Goal: Find specific page/section: Find specific page/section

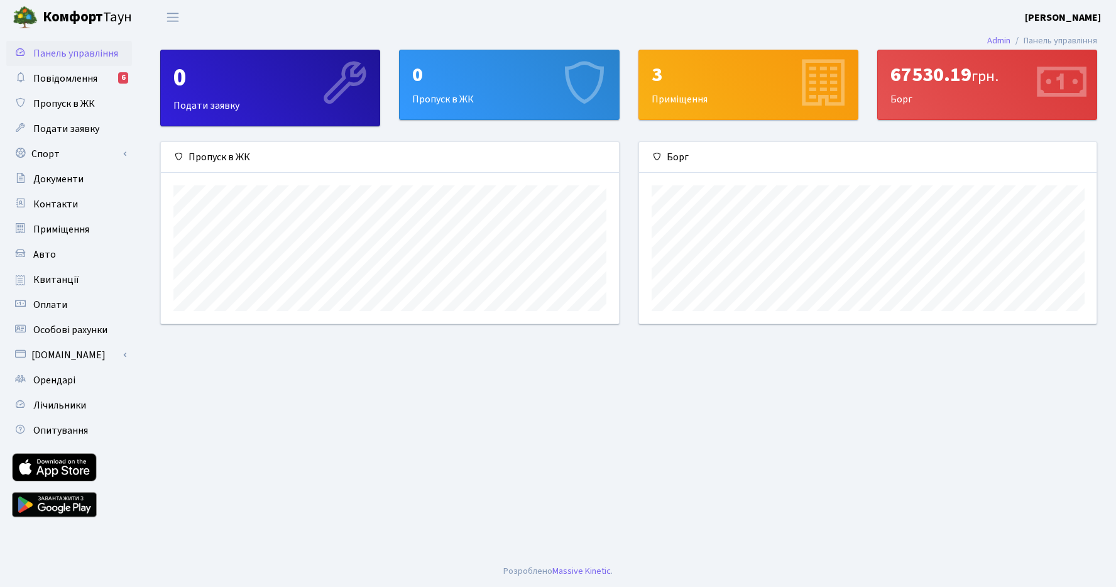
scroll to position [182, 458]
click at [100, 76] on link "Повідомлення 6" at bounding box center [69, 78] width 126 height 25
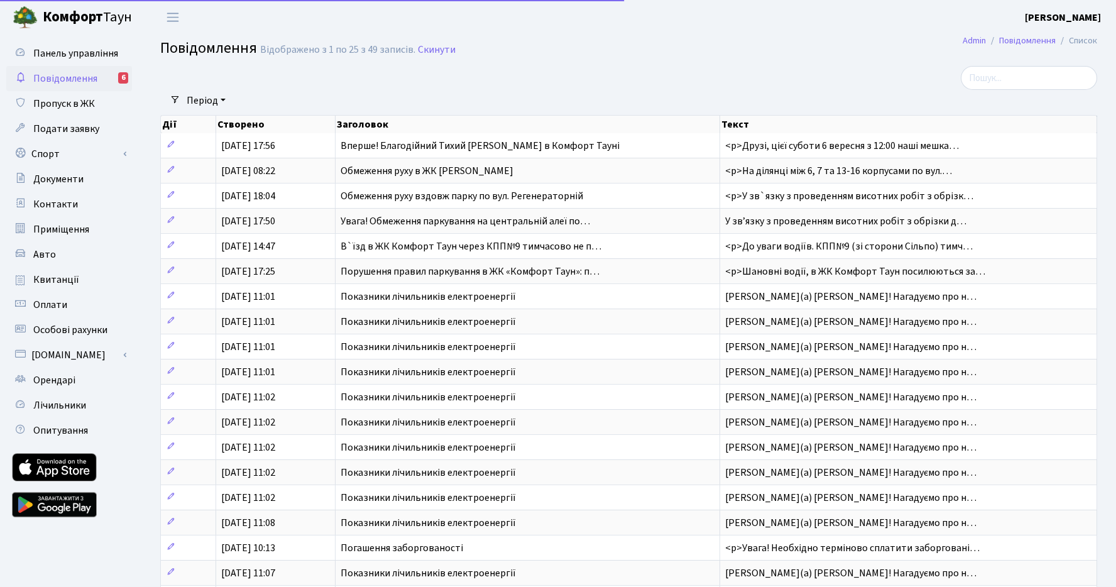
select select "25"
click at [67, 324] on span "Особові рахунки" at bounding box center [70, 330] width 74 height 14
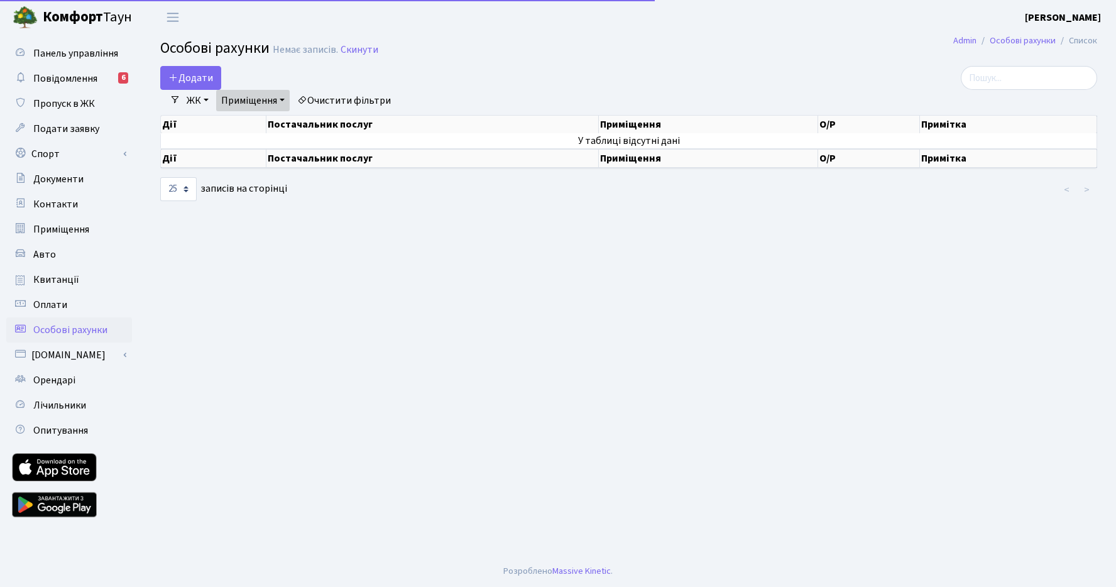
select select "25"
click at [58, 304] on span "Оплати" at bounding box center [50, 305] width 34 height 14
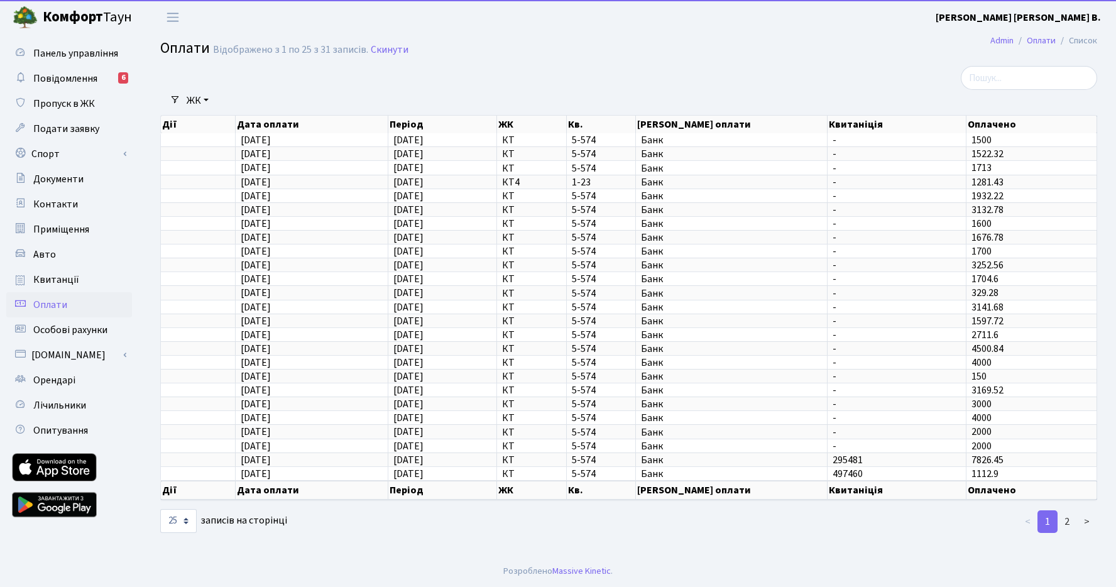
select select "25"
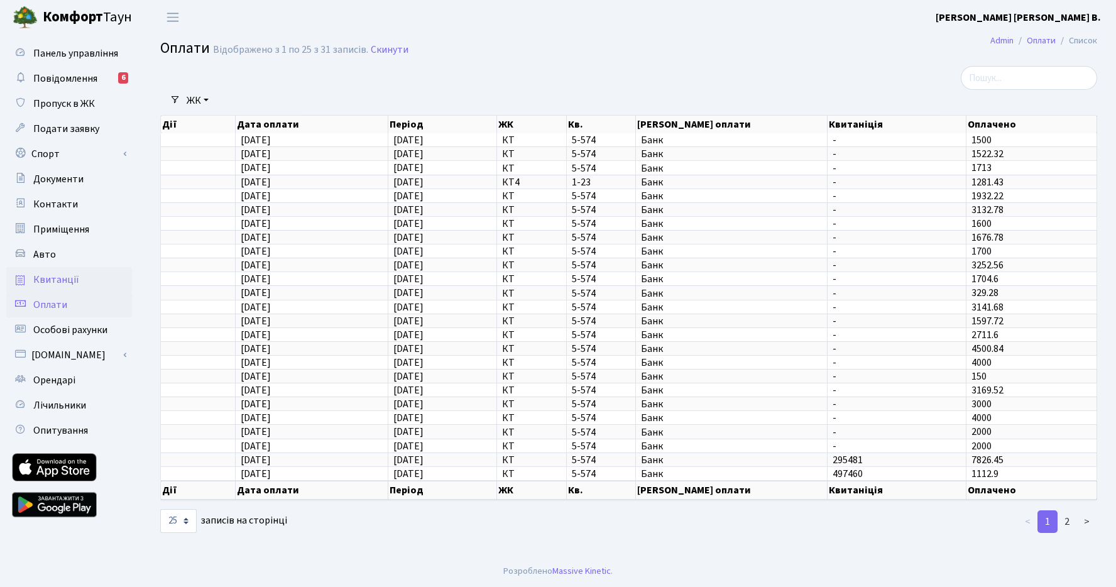
click at [64, 279] on span "Квитанції" at bounding box center [56, 280] width 46 height 14
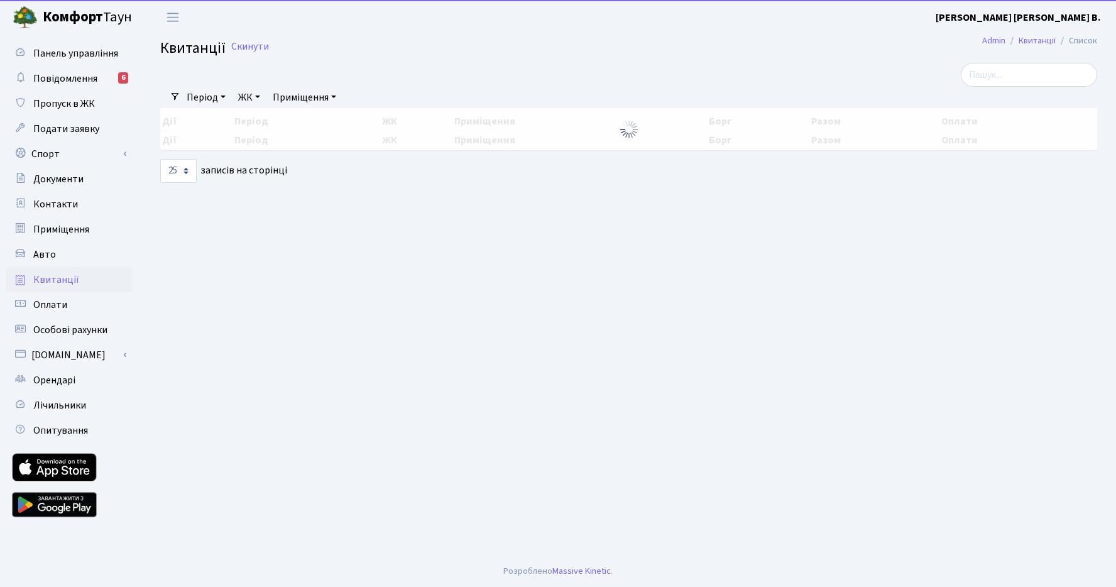
select select "25"
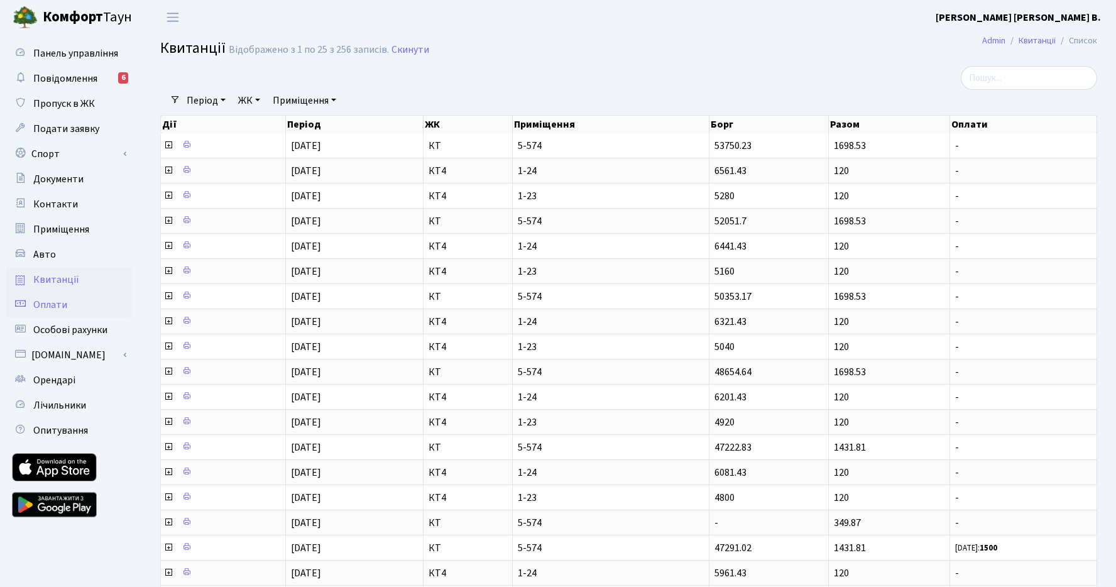
click at [60, 305] on span "Оплати" at bounding box center [50, 305] width 34 height 14
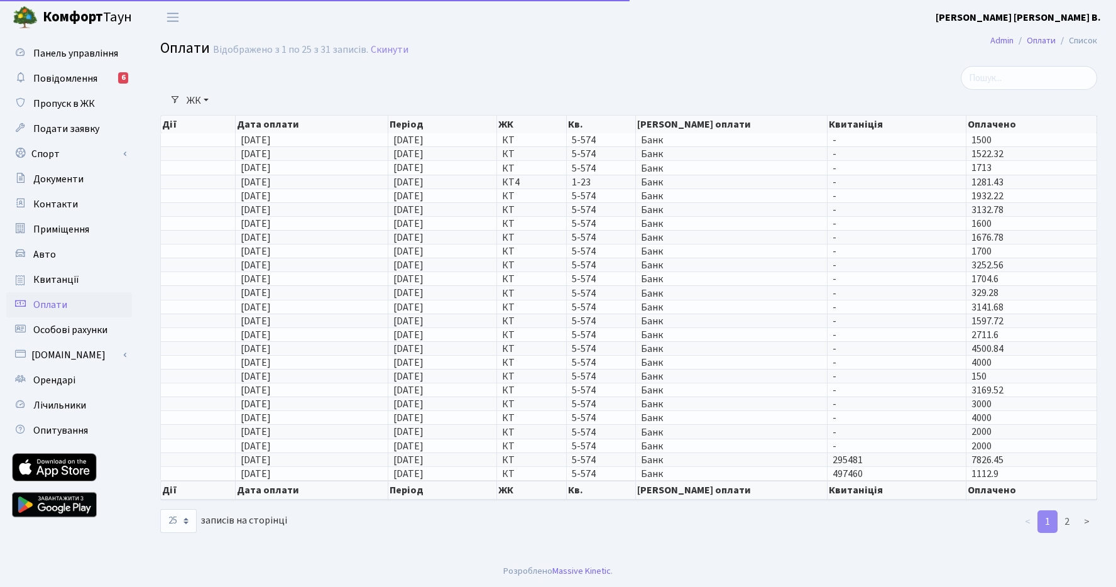
select select "25"
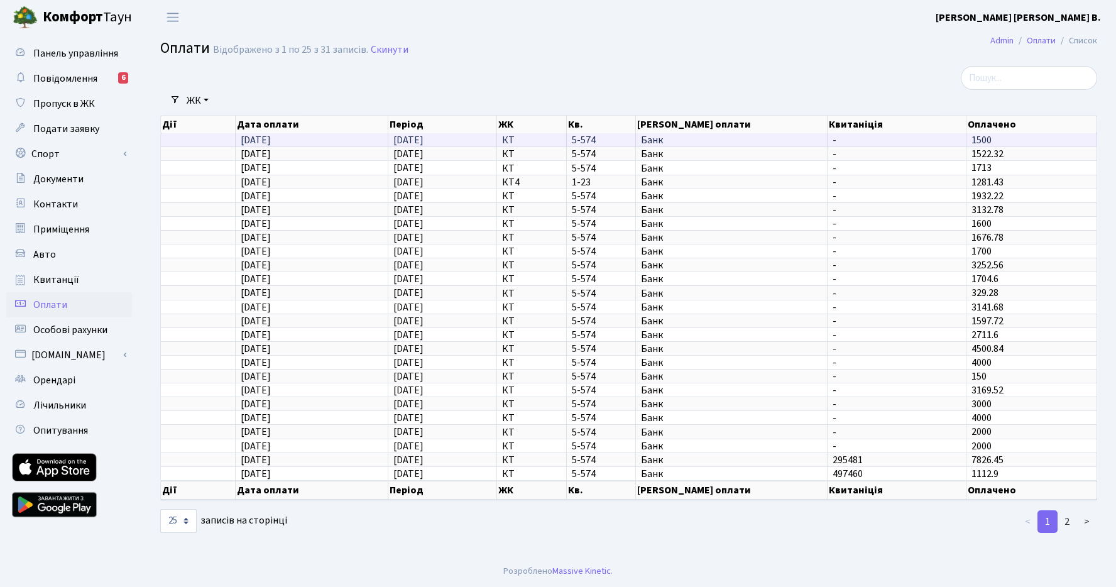
click at [610, 138] on span "5-574" at bounding box center [601, 140] width 58 height 10
click at [632, 139] on td "5-574" at bounding box center [601, 139] width 69 height 13
click at [62, 282] on span "Квитанції" at bounding box center [56, 280] width 46 height 14
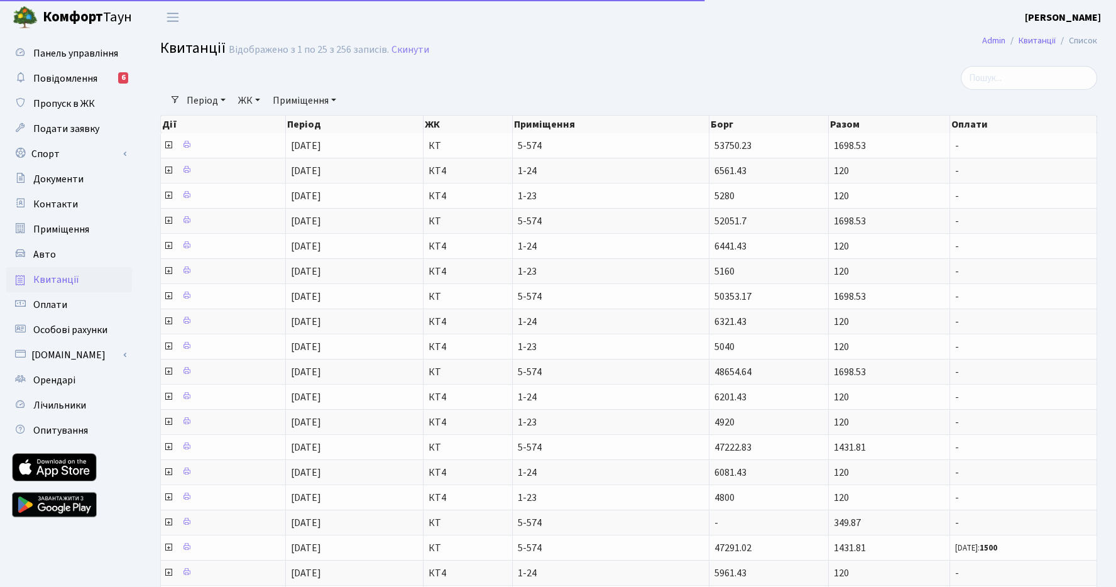
select select "25"
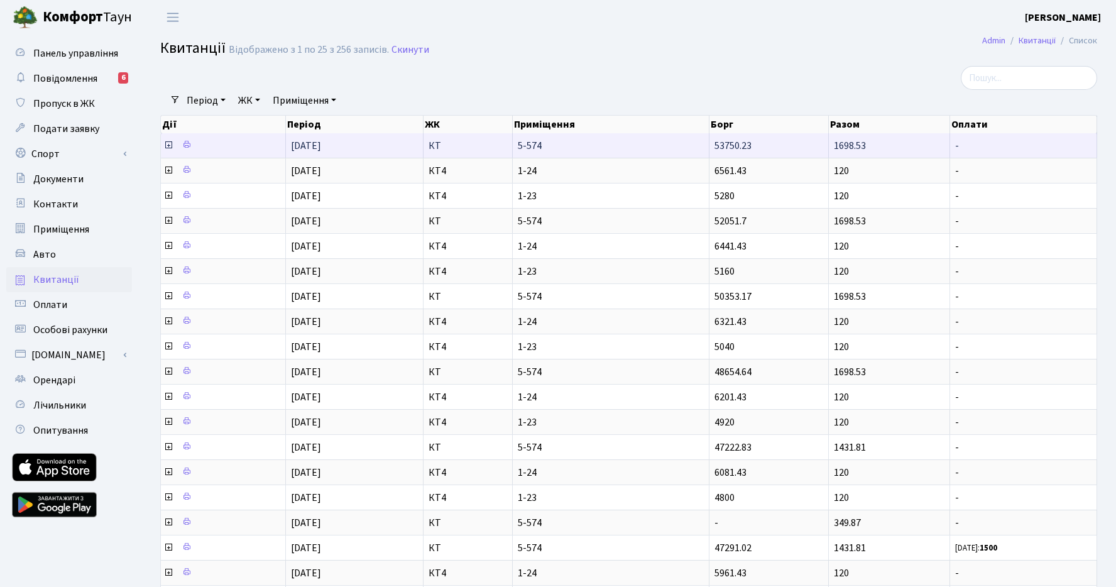
click at [316, 141] on span "[DATE]" at bounding box center [306, 146] width 30 height 14
click at [171, 145] on icon at bounding box center [168, 145] width 10 height 10
